Goal: Task Accomplishment & Management: Use online tool/utility

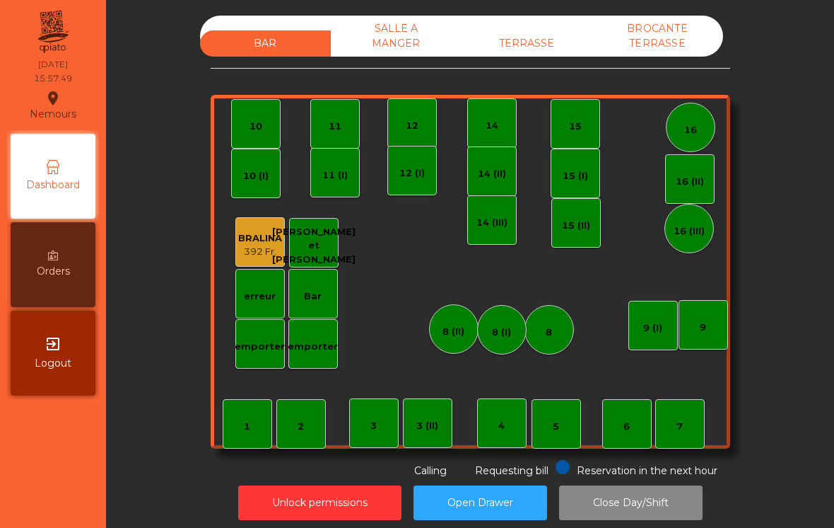
click at [544, 49] on div "TERRASSE" at bounding box center [527, 43] width 131 height 26
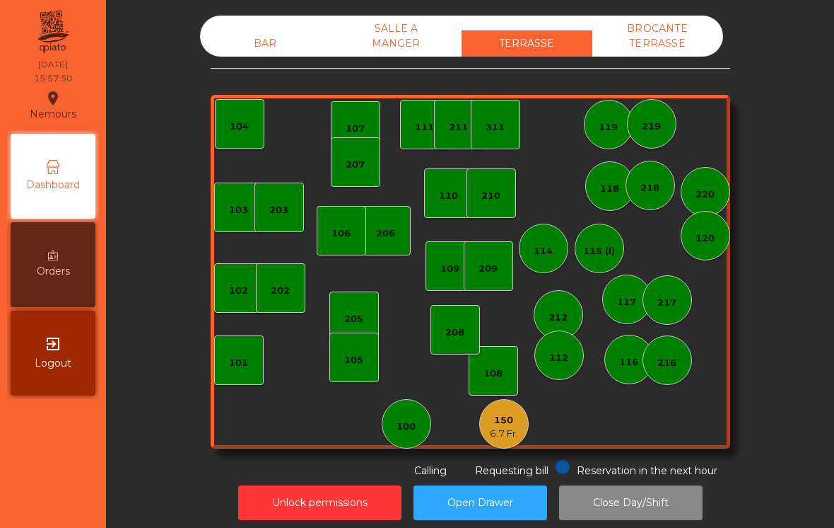
click at [564, 344] on div "112" at bounding box center [560, 355] width 50 height 50
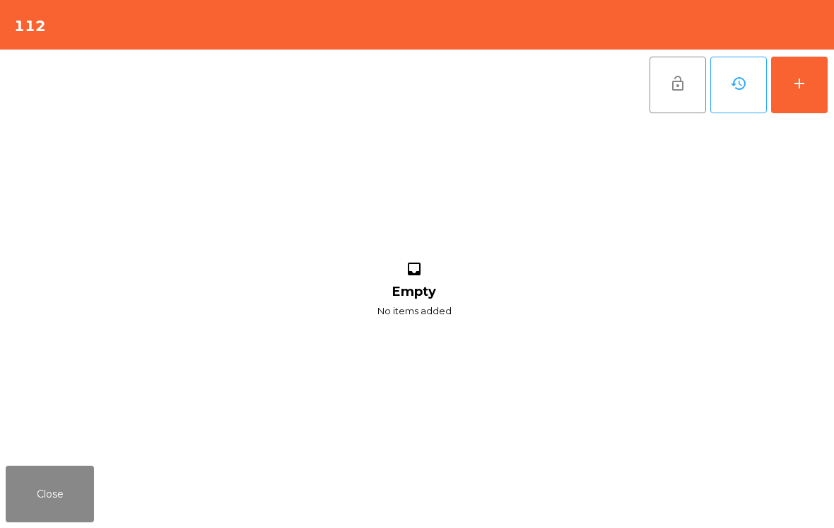
click at [826, 82] on button "add" at bounding box center [800, 85] width 57 height 57
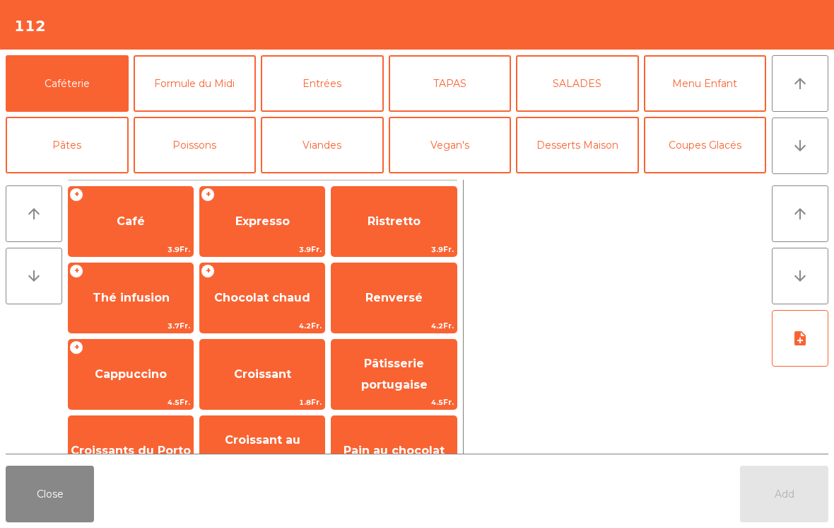
click at [723, 145] on button "Coupes Glacés" at bounding box center [705, 145] width 123 height 57
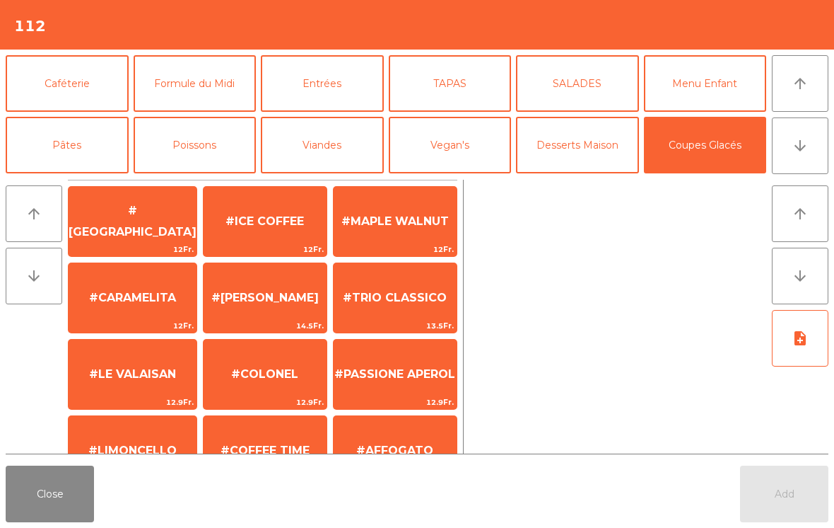
click at [279, 222] on span "#ICE COFFEE" at bounding box center [265, 220] width 78 height 13
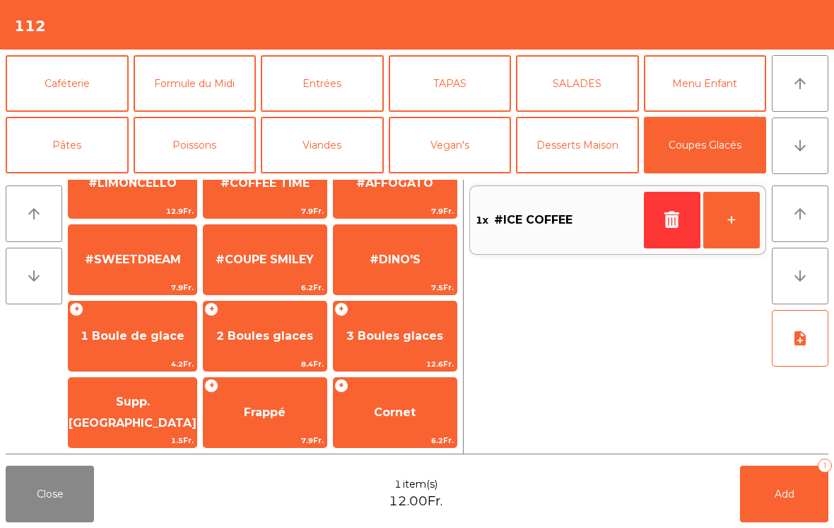
scroll to position [267, 0]
click at [272, 415] on span "Frappé" at bounding box center [265, 411] width 42 height 13
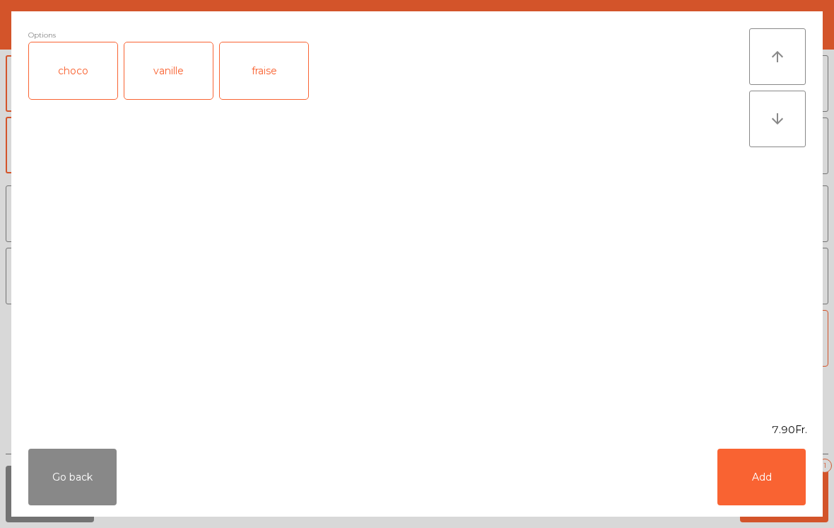
click at [785, 490] on button "Add" at bounding box center [762, 476] width 88 height 57
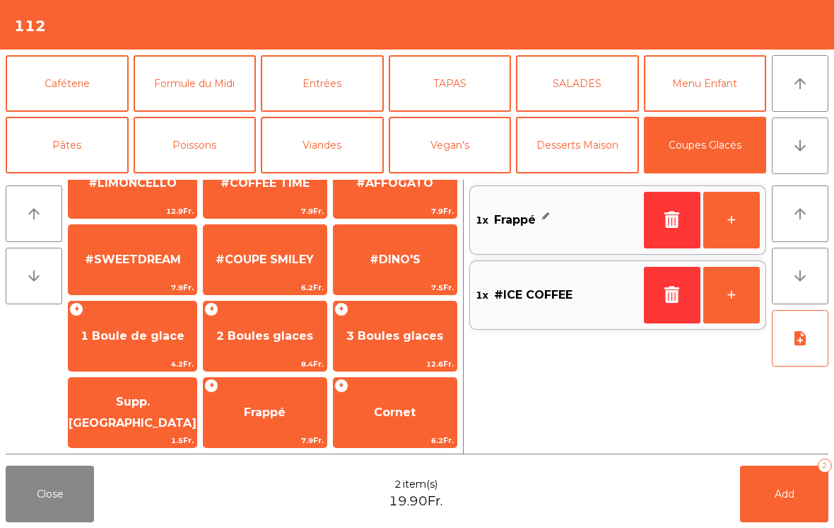
click at [779, 494] on span "Add" at bounding box center [785, 493] width 20 height 13
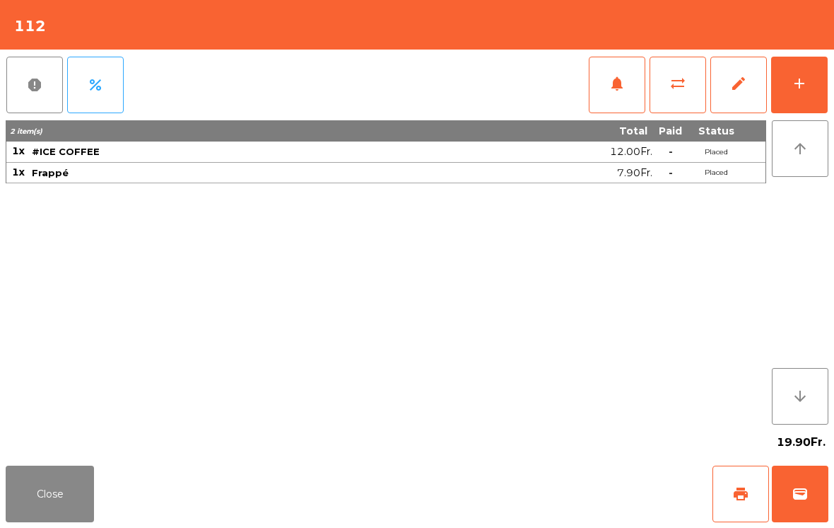
click at [60, 482] on button "Close" at bounding box center [50, 493] width 88 height 57
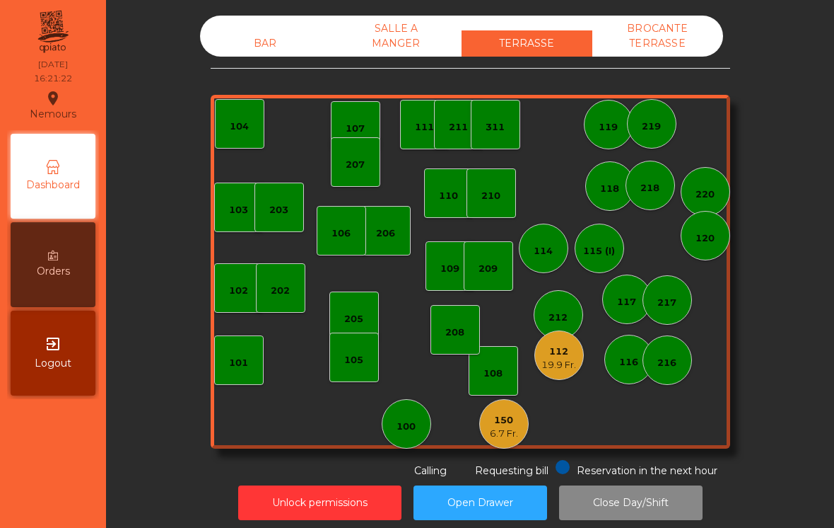
click at [576, 359] on div "19.9 Fr." at bounding box center [559, 365] width 35 height 14
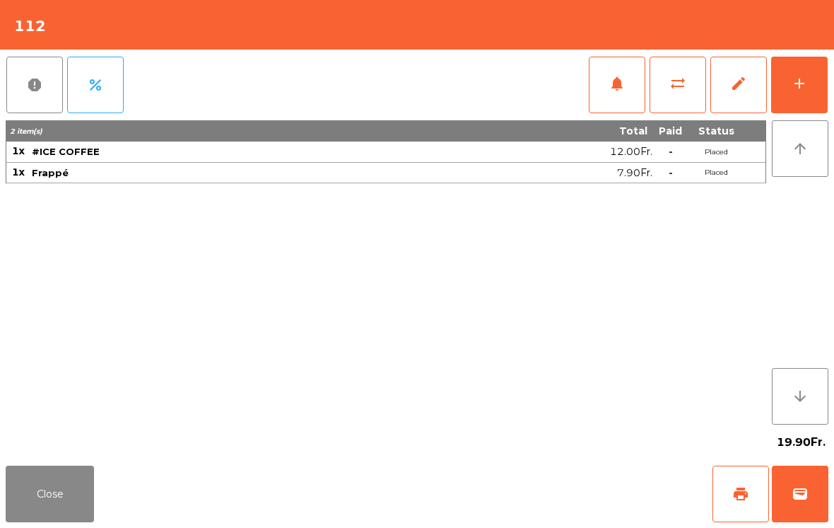
click at [747, 500] on span "print" at bounding box center [741, 493] width 17 height 17
click at [800, 505] on button "wallet" at bounding box center [800, 493] width 57 height 57
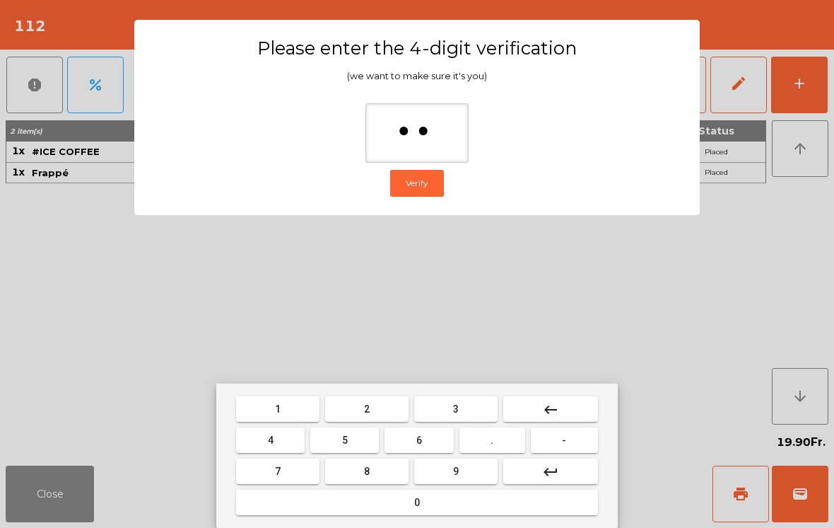
type input "***"
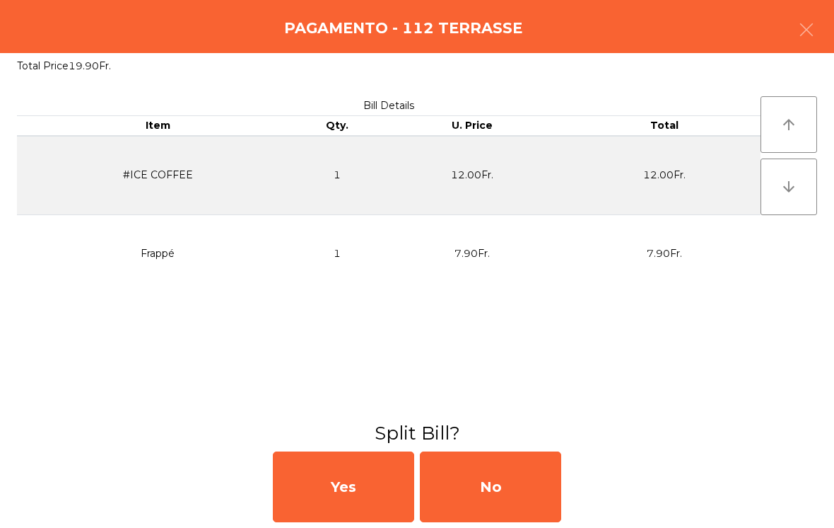
click at [542, 491] on div "No" at bounding box center [490, 486] width 141 height 71
click at [515, 497] on div "No" at bounding box center [490, 486] width 141 height 71
click at [506, 492] on div "No" at bounding box center [490, 486] width 141 height 71
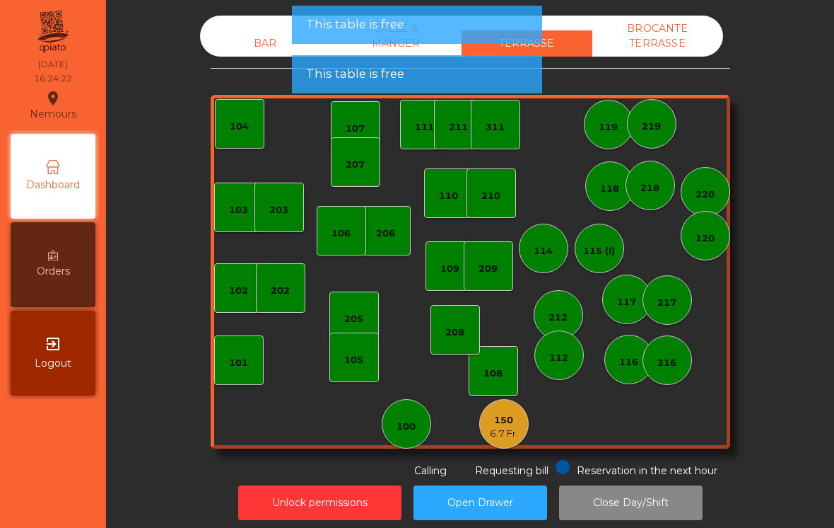
click at [504, 435] on div "6.7 Fr." at bounding box center [504, 433] width 28 height 14
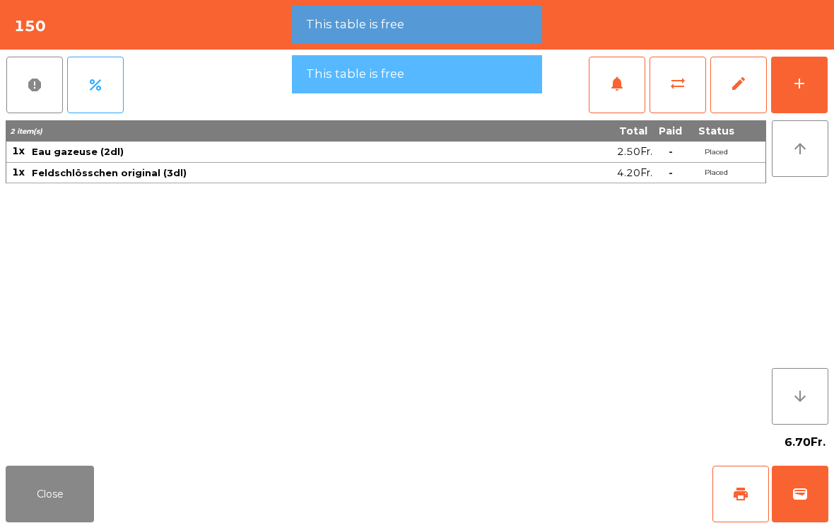
click at [809, 504] on button "wallet" at bounding box center [800, 493] width 57 height 57
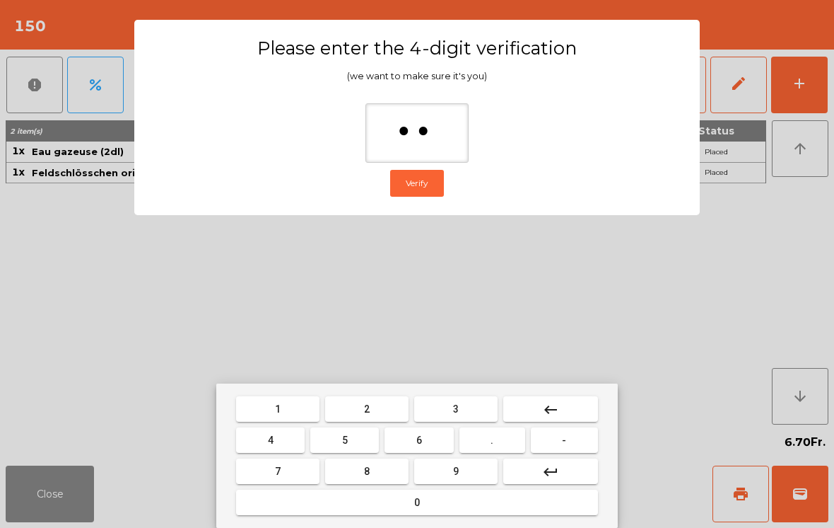
type input "***"
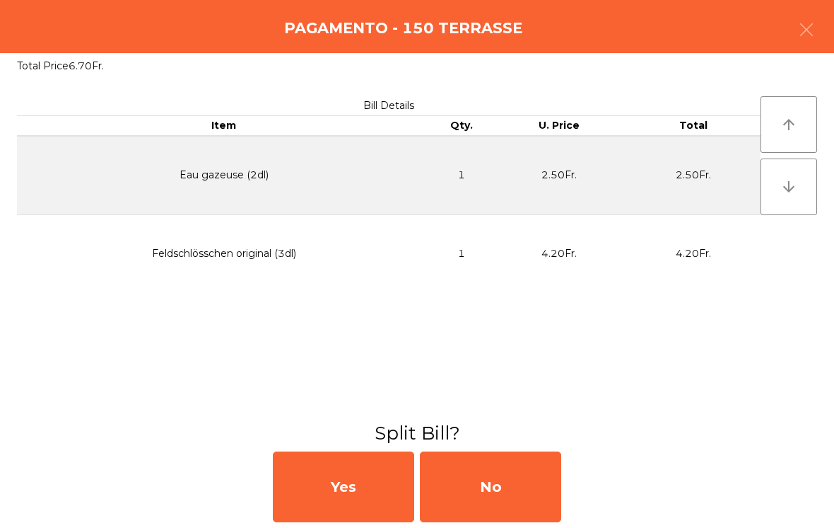
click at [509, 492] on div "No" at bounding box center [490, 486] width 141 height 71
click at [513, 491] on div "No" at bounding box center [490, 486] width 141 height 71
click at [542, 471] on div "No" at bounding box center [490, 486] width 141 height 71
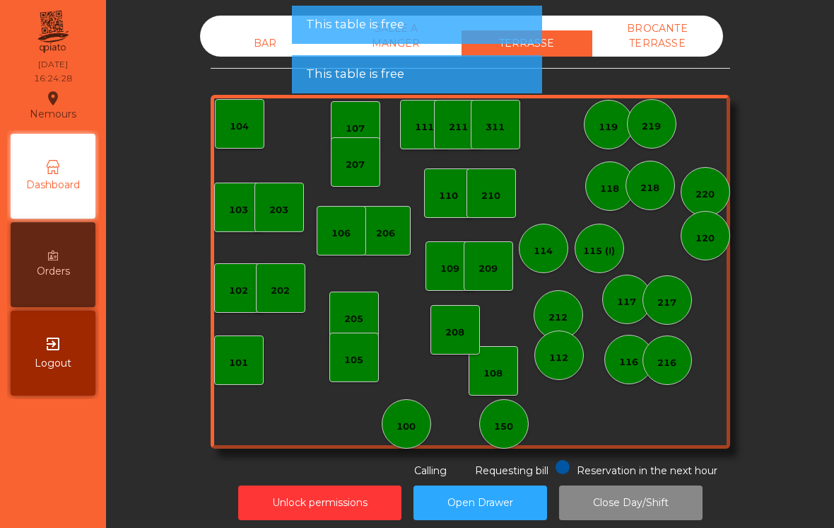
click at [347, 371] on div "105" at bounding box center [355, 357] width 50 height 50
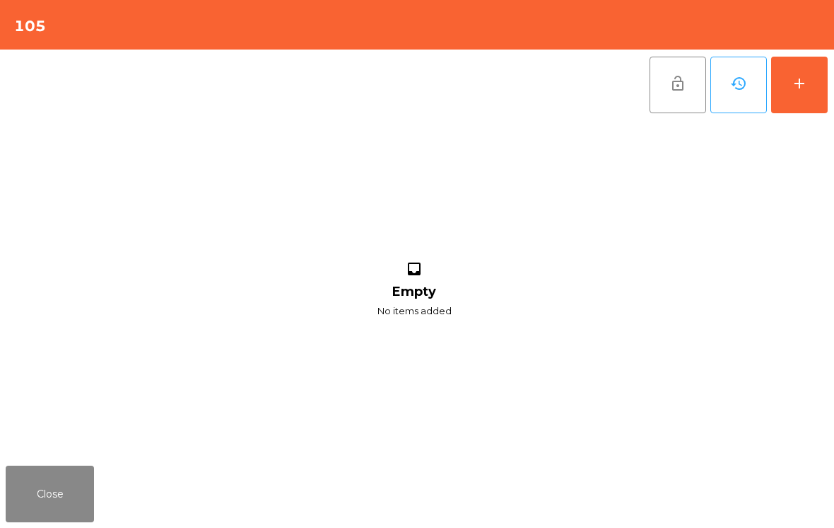
click at [116, 495] on div "Close" at bounding box center [417, 494] width 834 height 68
click at [115, 494] on div "Close" at bounding box center [417, 494] width 834 height 68
click at [58, 517] on button "Close" at bounding box center [50, 493] width 88 height 57
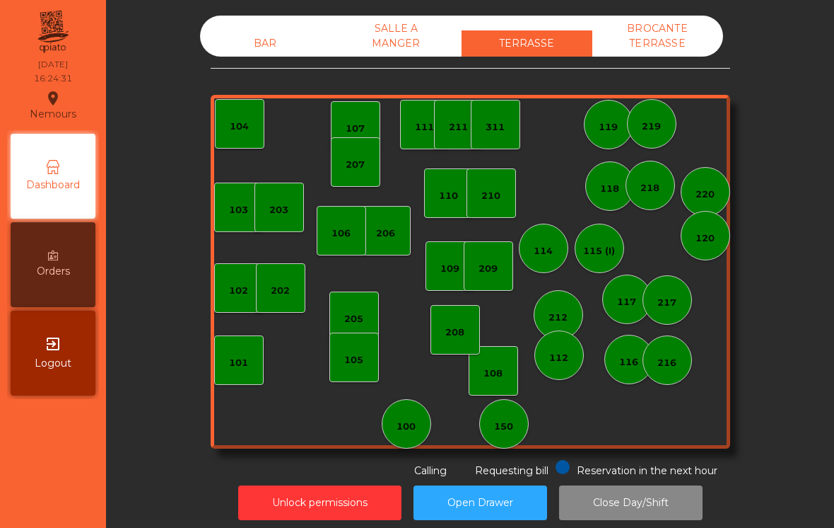
click at [240, 363] on div "101" at bounding box center [238, 363] width 19 height 14
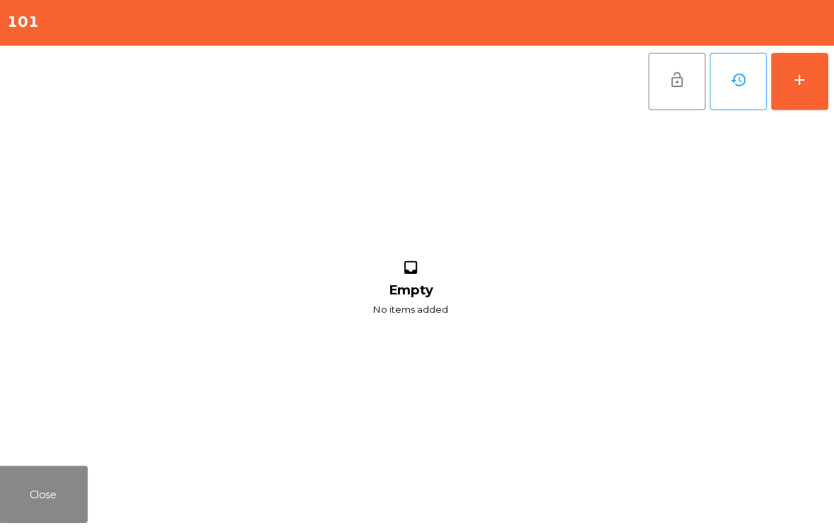
click at [794, 93] on button "add" at bounding box center [800, 85] width 57 height 57
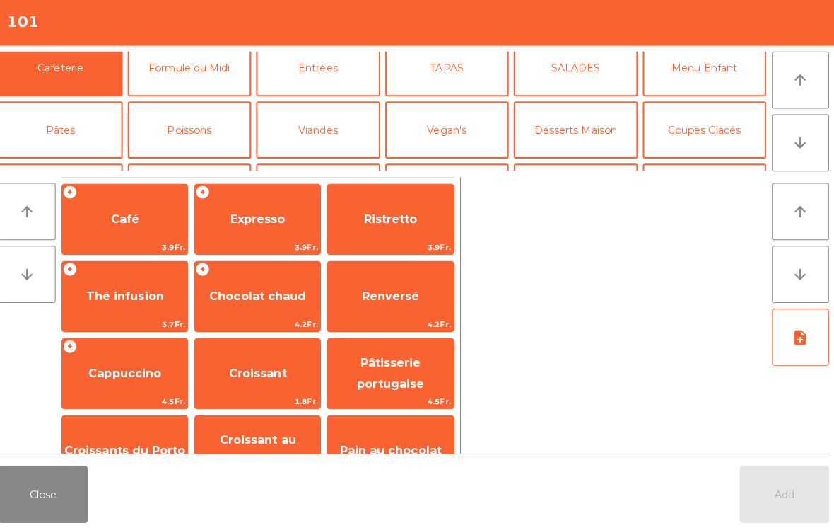
scroll to position [73, 0]
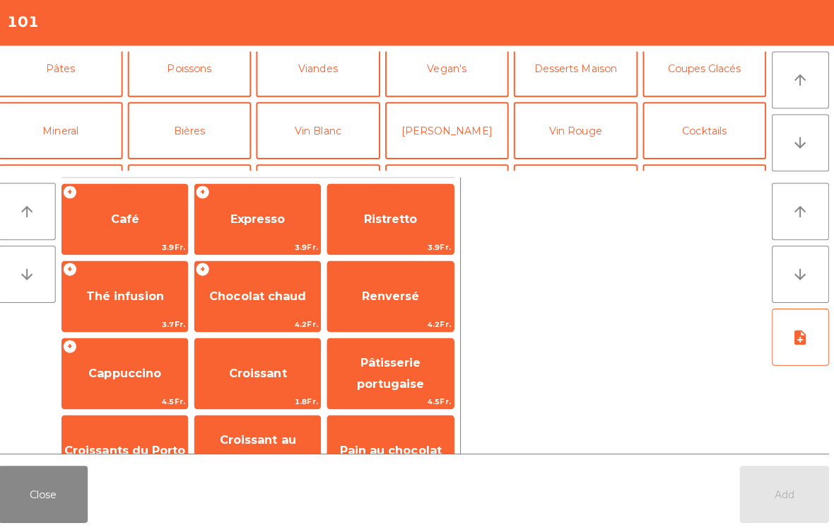
click at [190, 134] on button "Bières" at bounding box center [195, 133] width 123 height 57
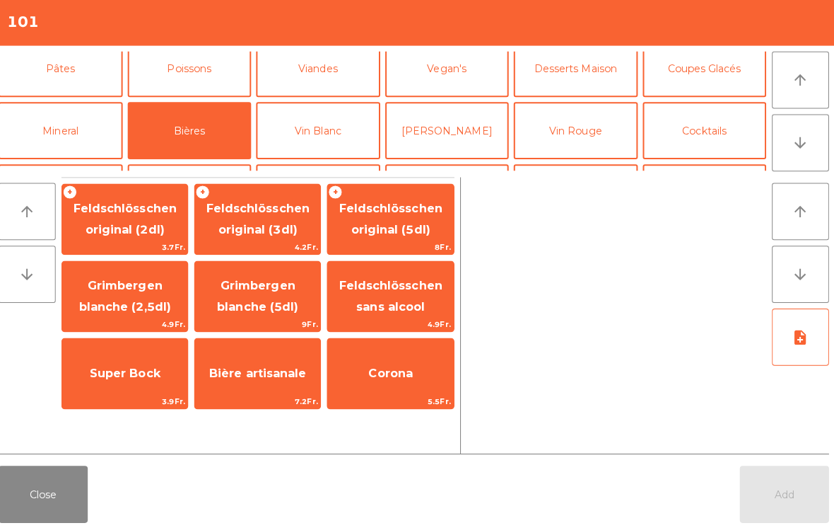
click at [142, 296] on span "Grimbergen blanche (2,5dl)" at bounding box center [131, 298] width 124 height 60
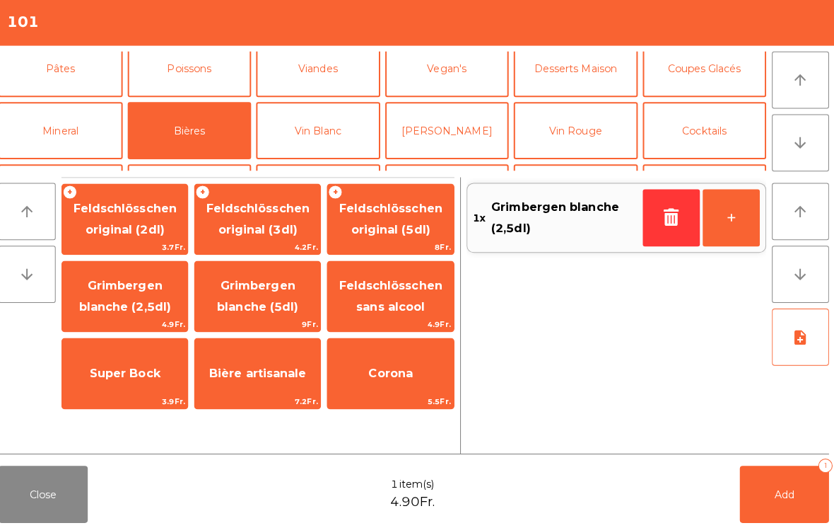
click at [796, 511] on button "Add 1" at bounding box center [784, 493] width 88 height 57
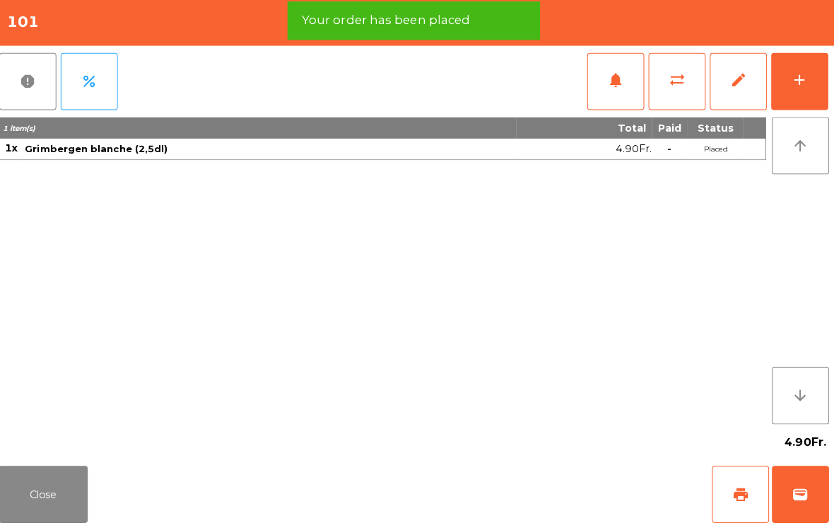
click at [746, 482] on button "print" at bounding box center [741, 493] width 57 height 57
